Goal: Information Seeking & Learning: Learn about a topic

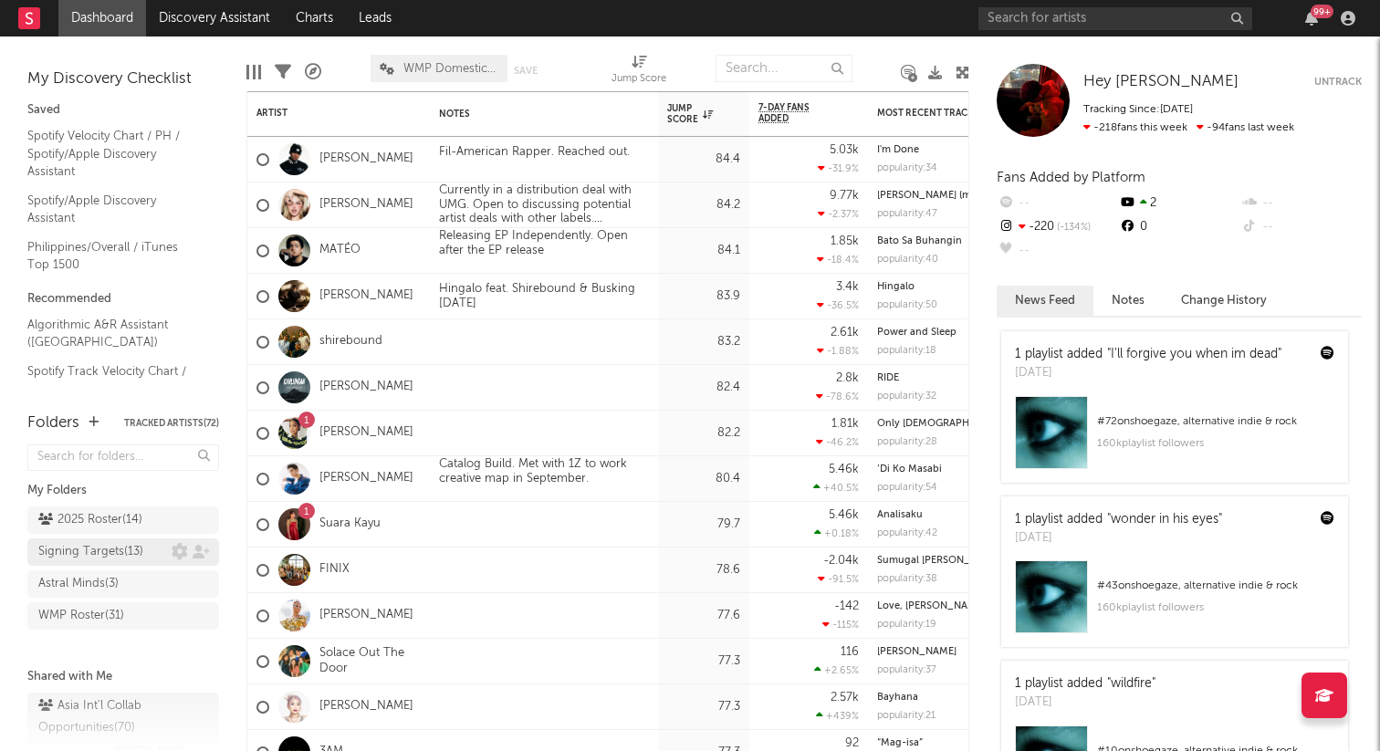
click at [101, 548] on div "Signing Targets ( 13 )" at bounding box center [90, 552] width 105 height 22
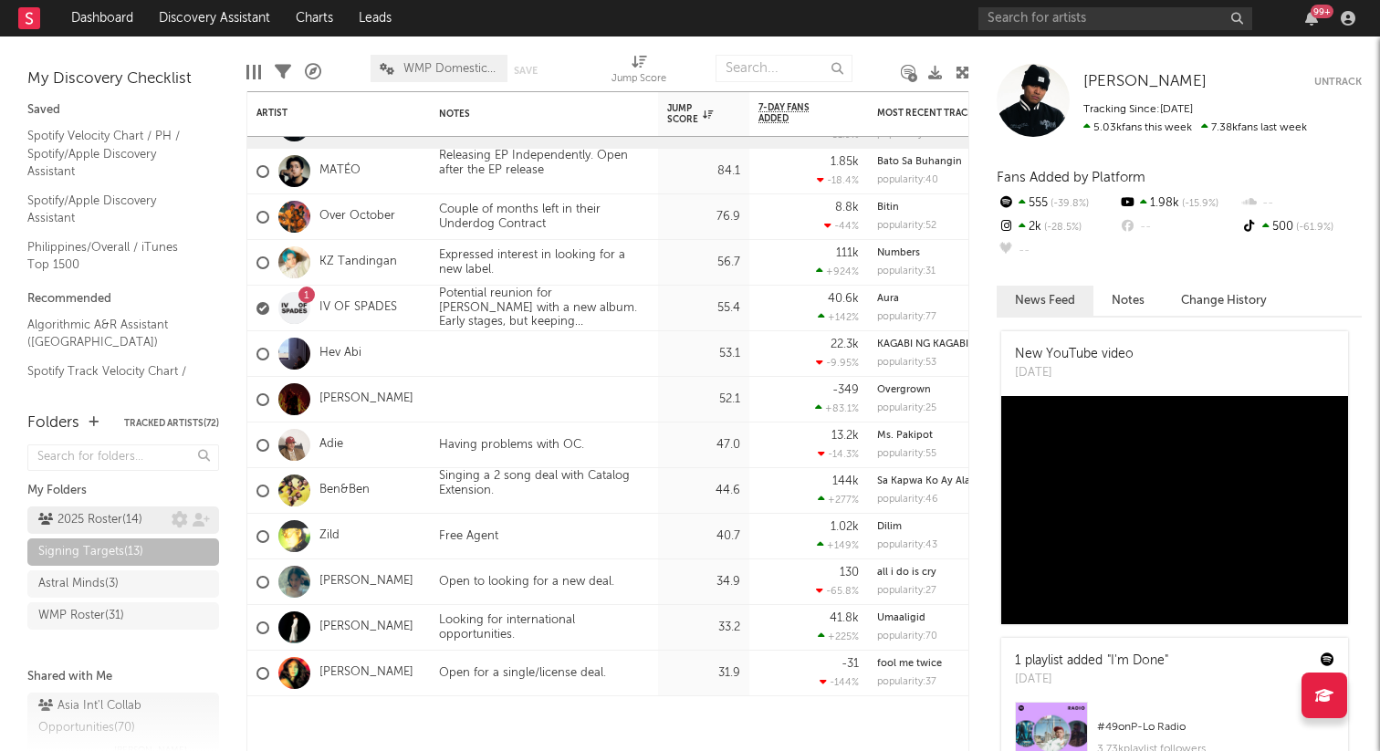
click at [77, 517] on div "2025 Roster ( 14 )" at bounding box center [90, 520] width 104 height 22
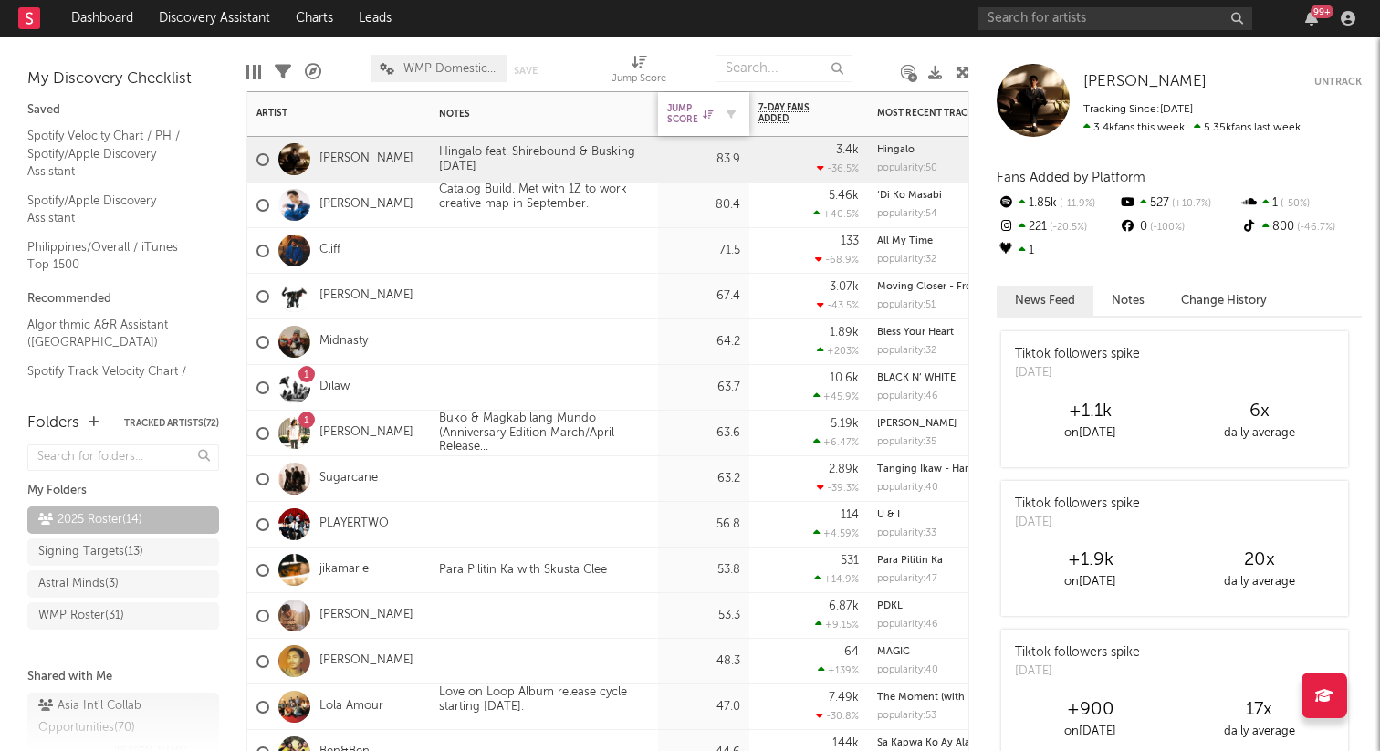
click at [678, 120] on div "Jump Score" at bounding box center [690, 114] width 46 height 22
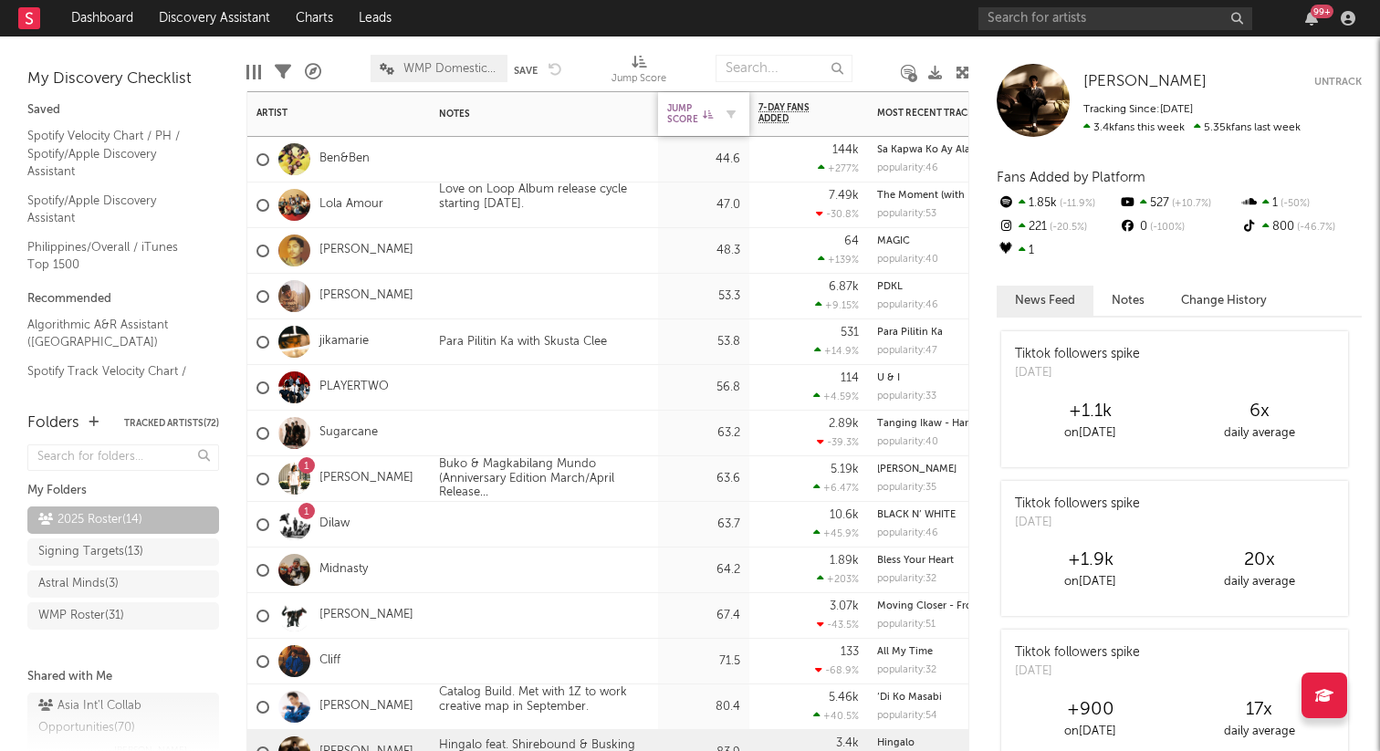
click at [678, 120] on div "Jump Score" at bounding box center [690, 114] width 46 height 22
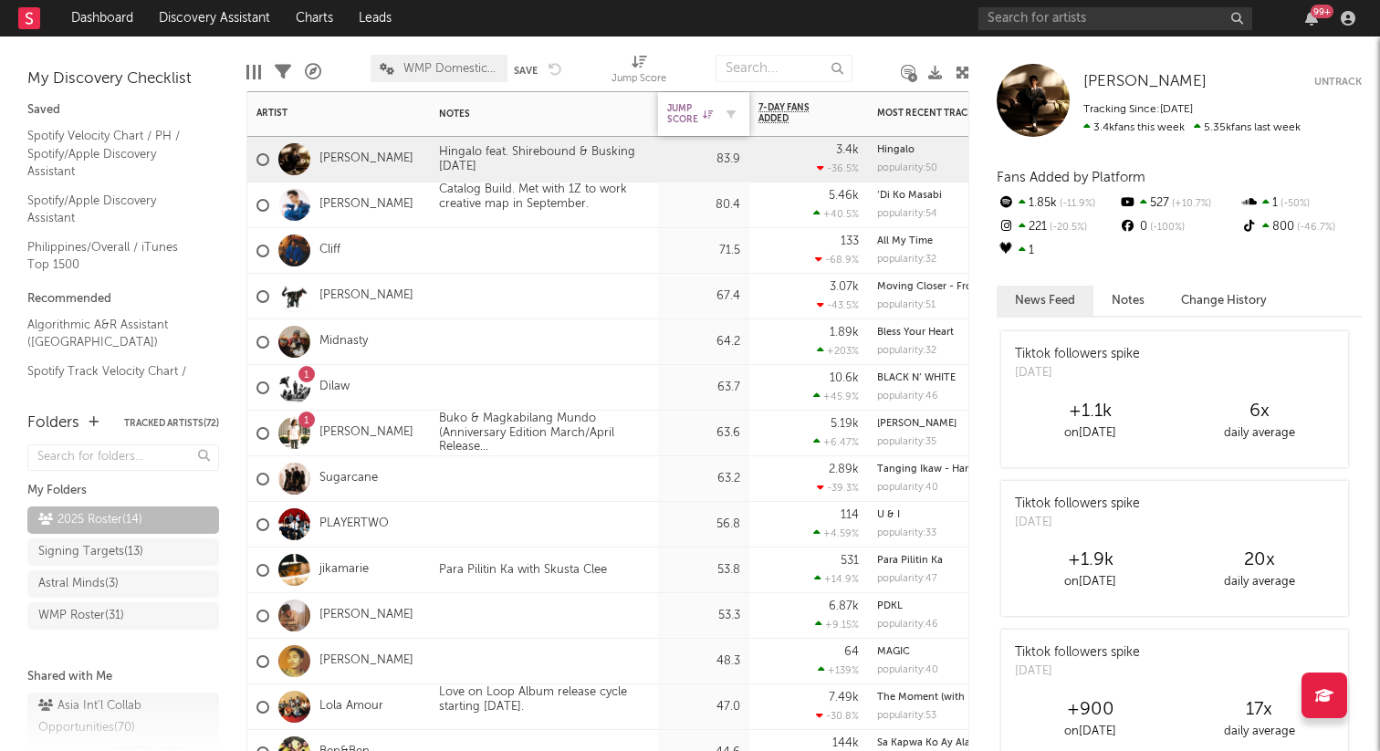
click at [678, 120] on div "Jump Score" at bounding box center [690, 114] width 46 height 22
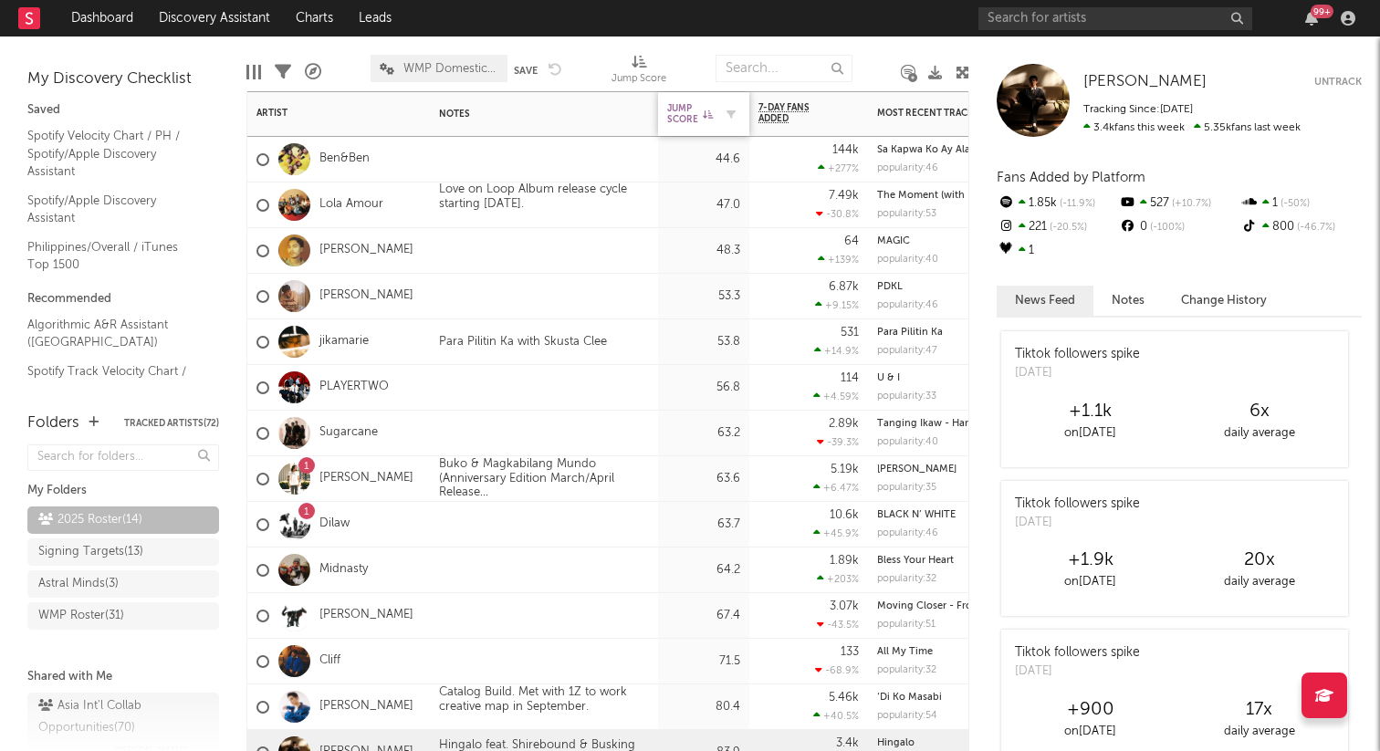
click at [678, 120] on div "Jump Score" at bounding box center [690, 114] width 46 height 22
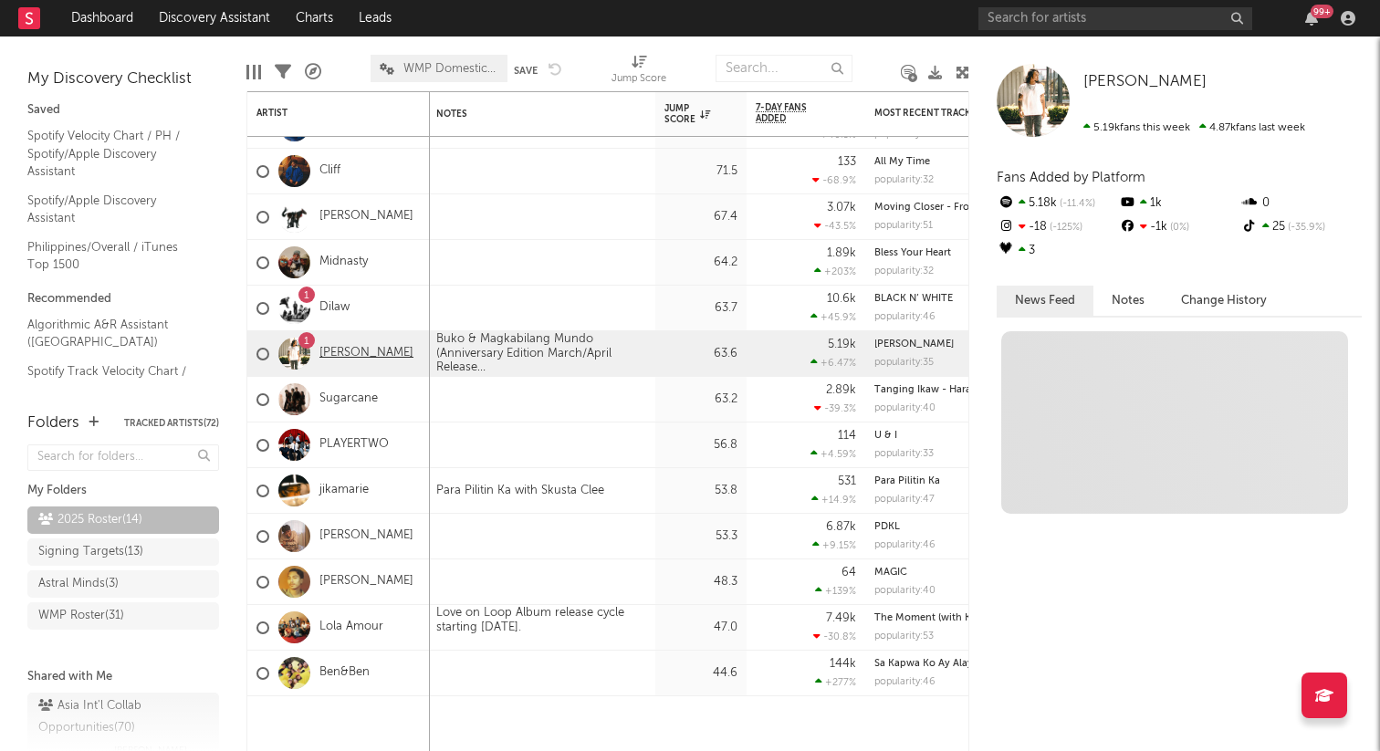
click at [347, 349] on link "[PERSON_NAME]" at bounding box center [366, 354] width 94 height 16
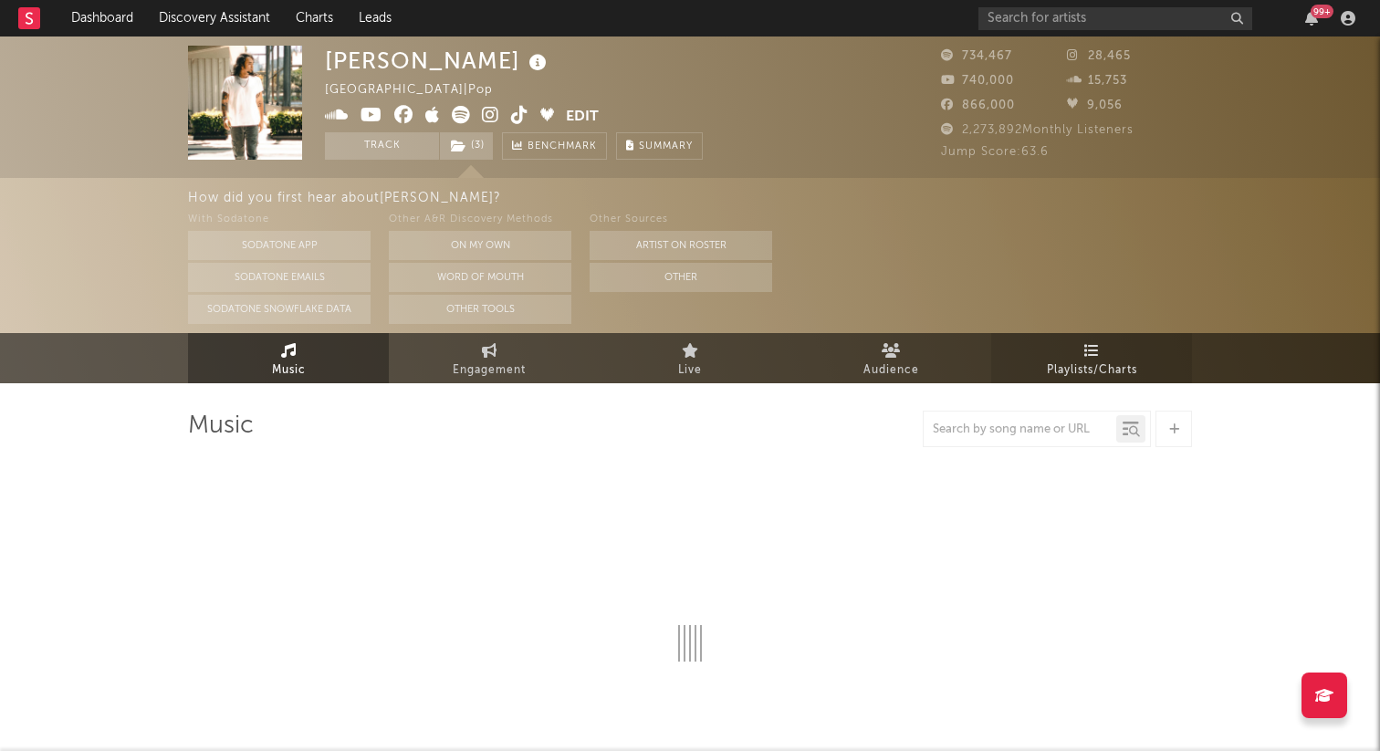
select select "6m"
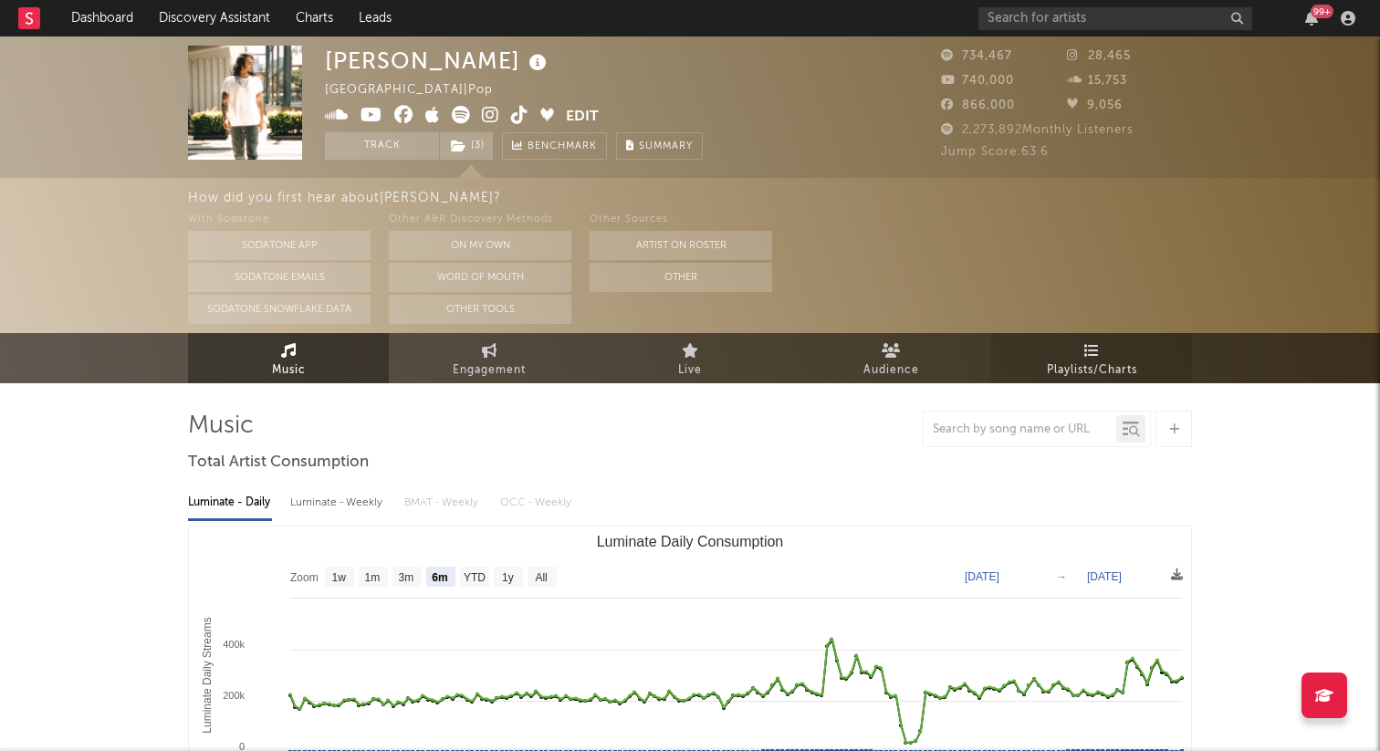
click at [1087, 354] on icon at bounding box center [1092, 350] width 16 height 15
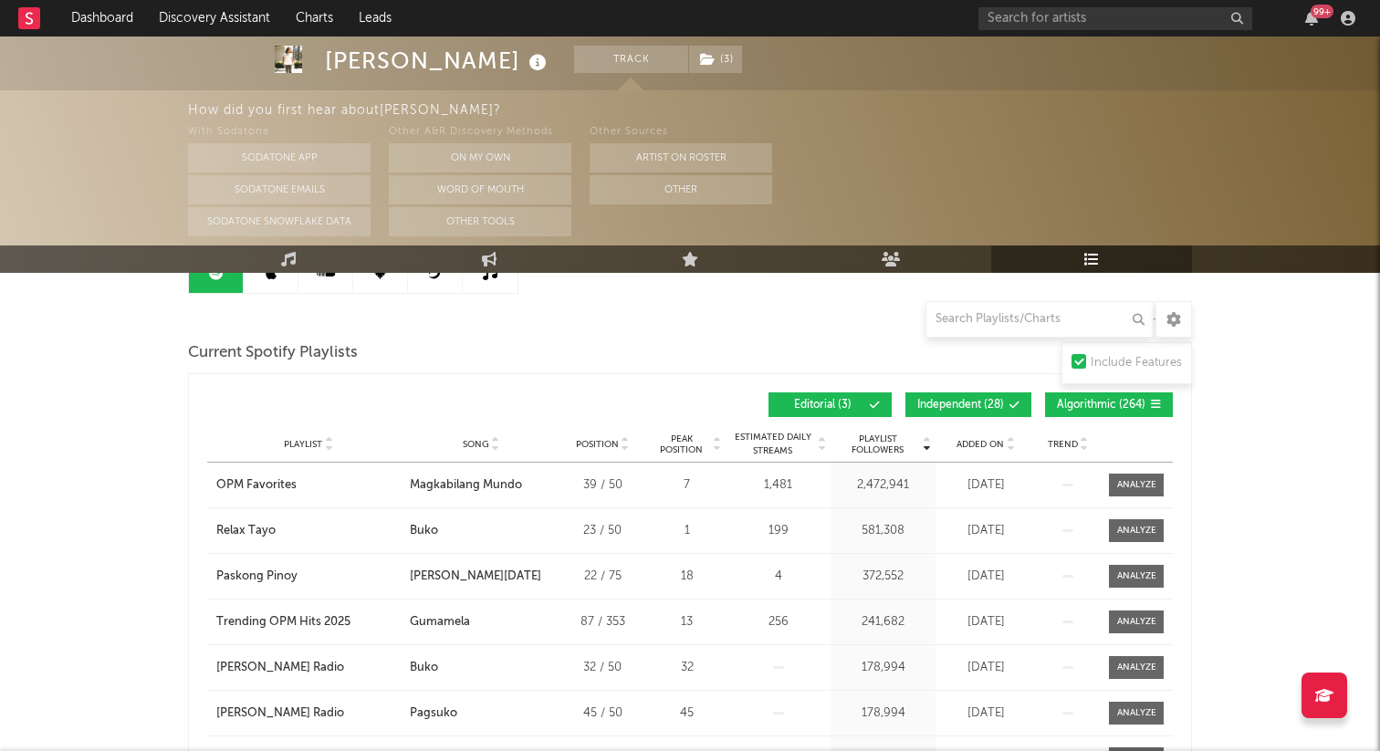
scroll to position [212, 0]
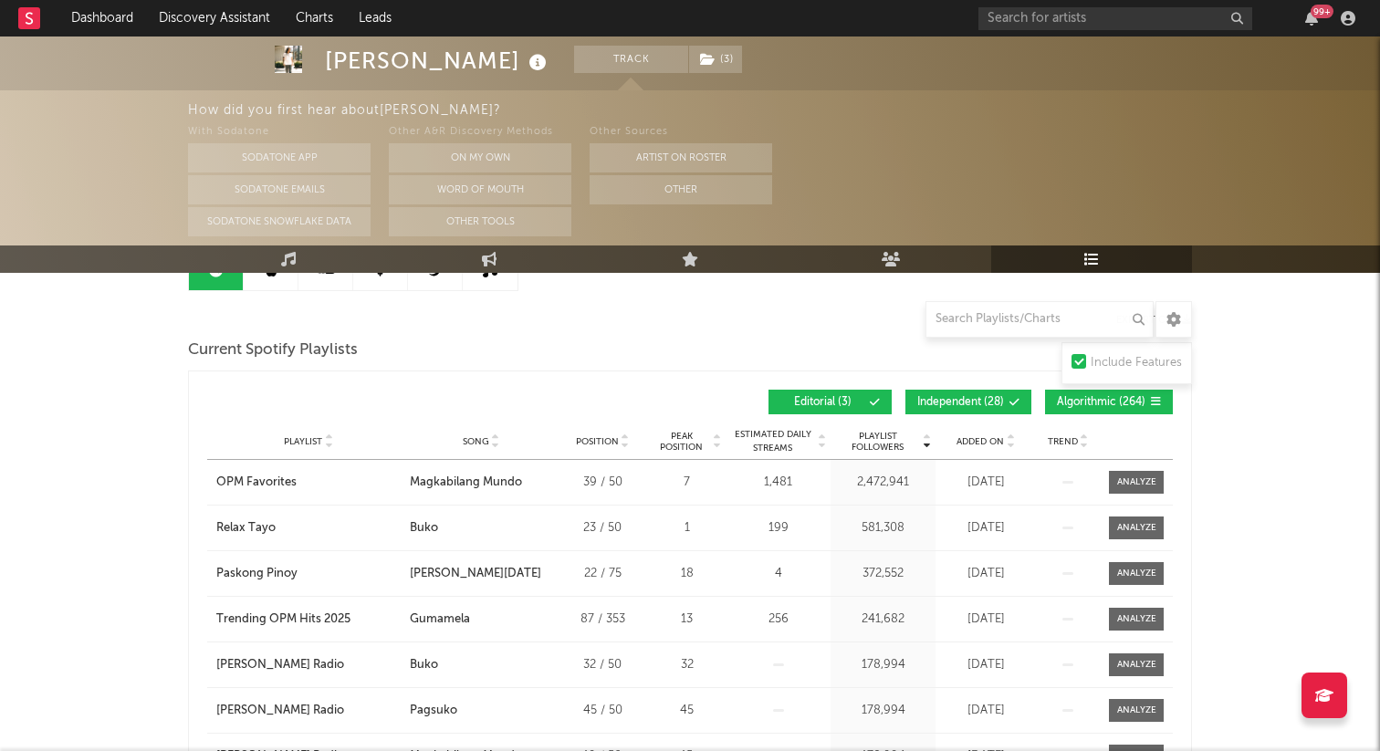
click at [966, 430] on div "Playlist City Song Position Peak Position Estimated Daily Streams Playlist Foll…" at bounding box center [690, 442] width 966 height 37
click at [968, 442] on span "Added On" at bounding box center [980, 441] width 47 height 11
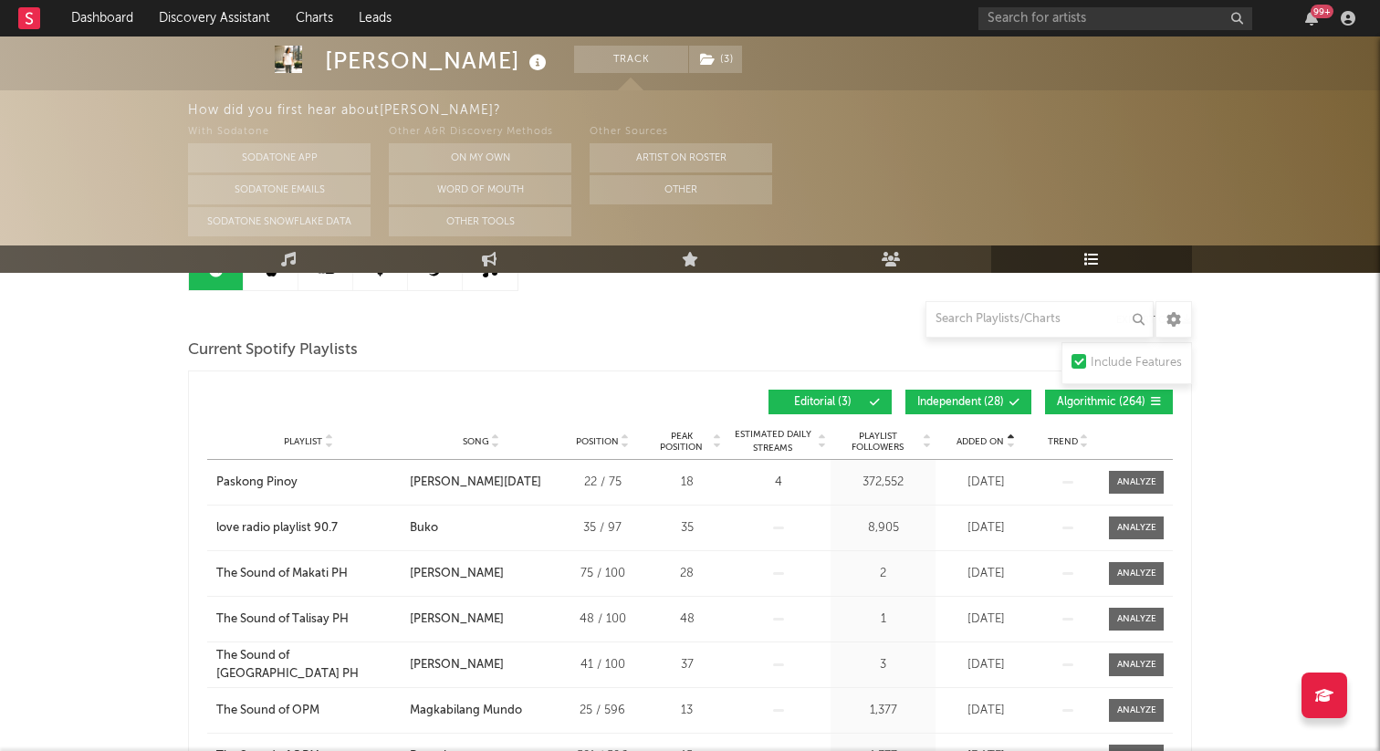
click at [968, 442] on span "Added On" at bounding box center [980, 441] width 47 height 11
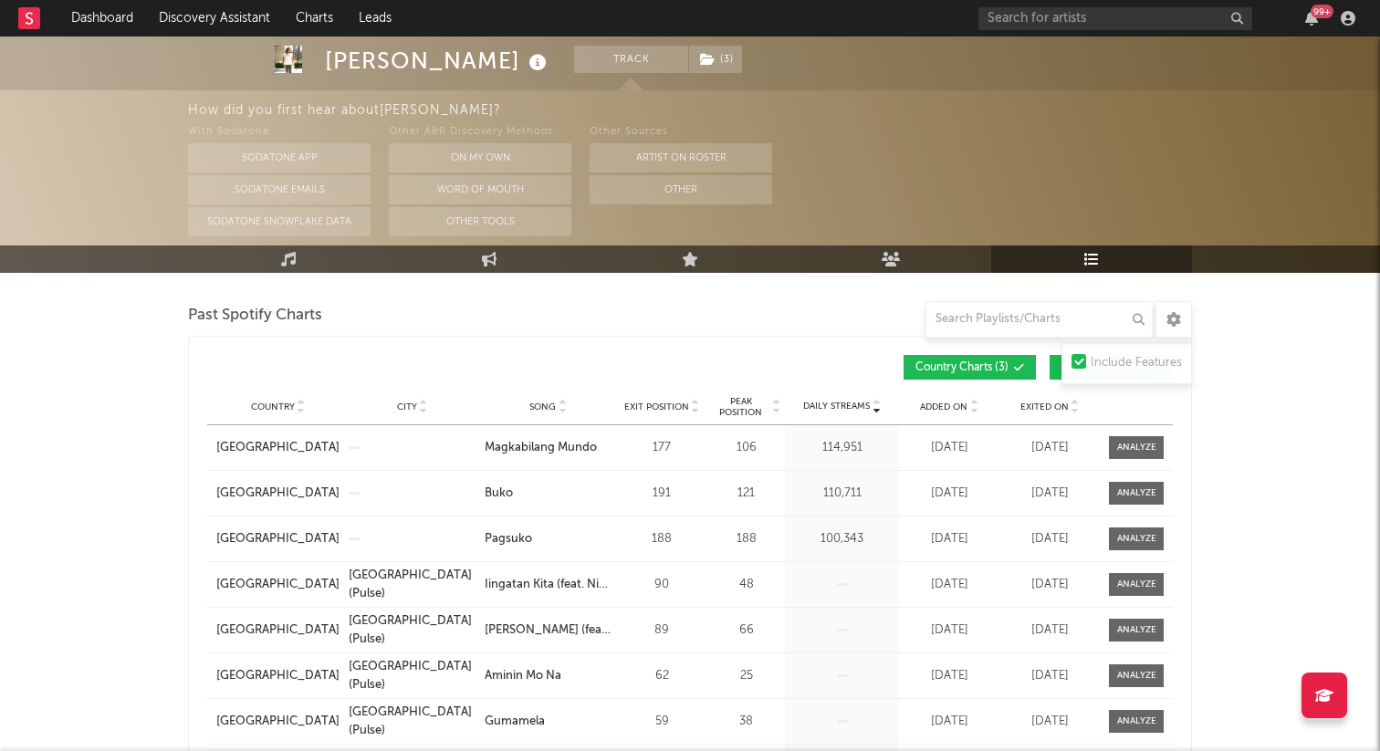
scroll to position [904, 0]
